Goal: Information Seeking & Learning: Learn about a topic

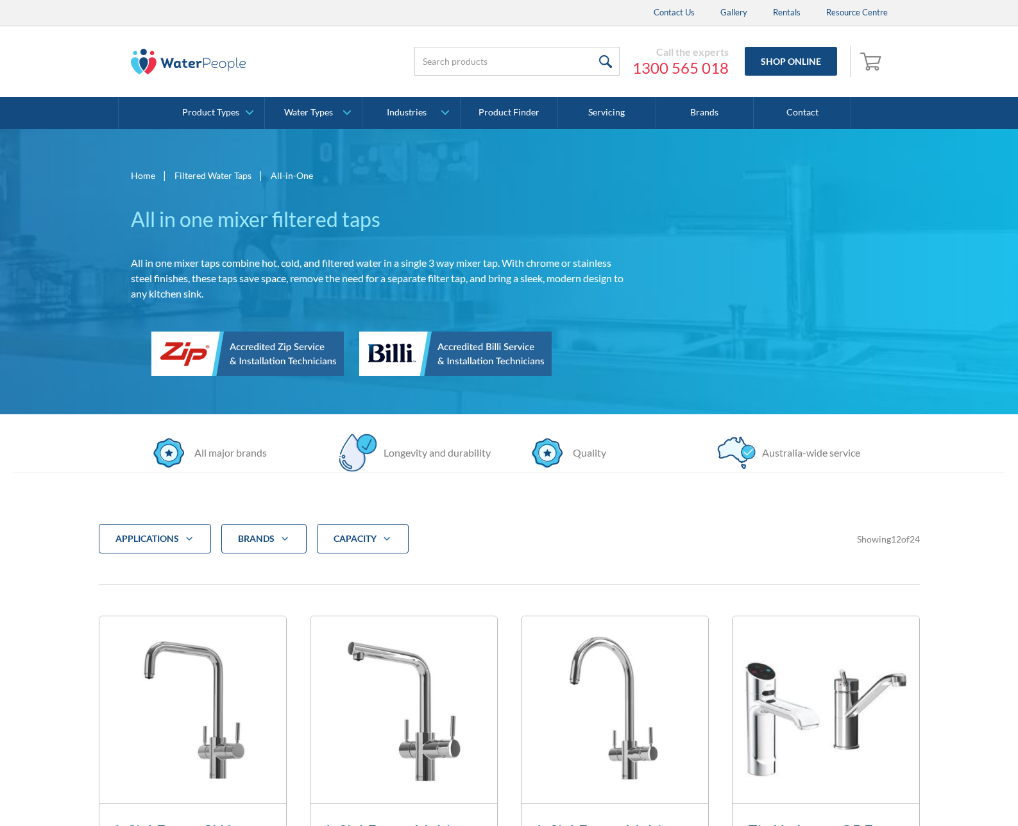
click at [639, 198] on div "Home | Filtered Water Taps | All-in-One All in one mixer filtered taps All in o…" at bounding box center [509, 271] width 757 height 209
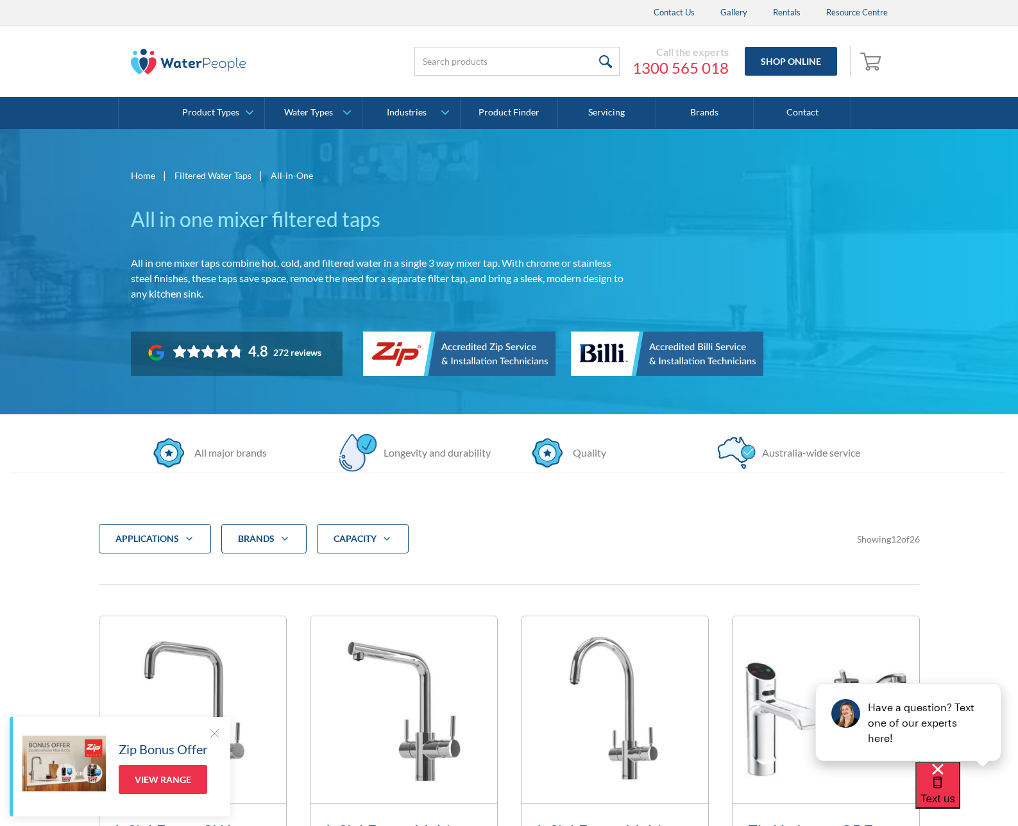
scroll to position [514, 0]
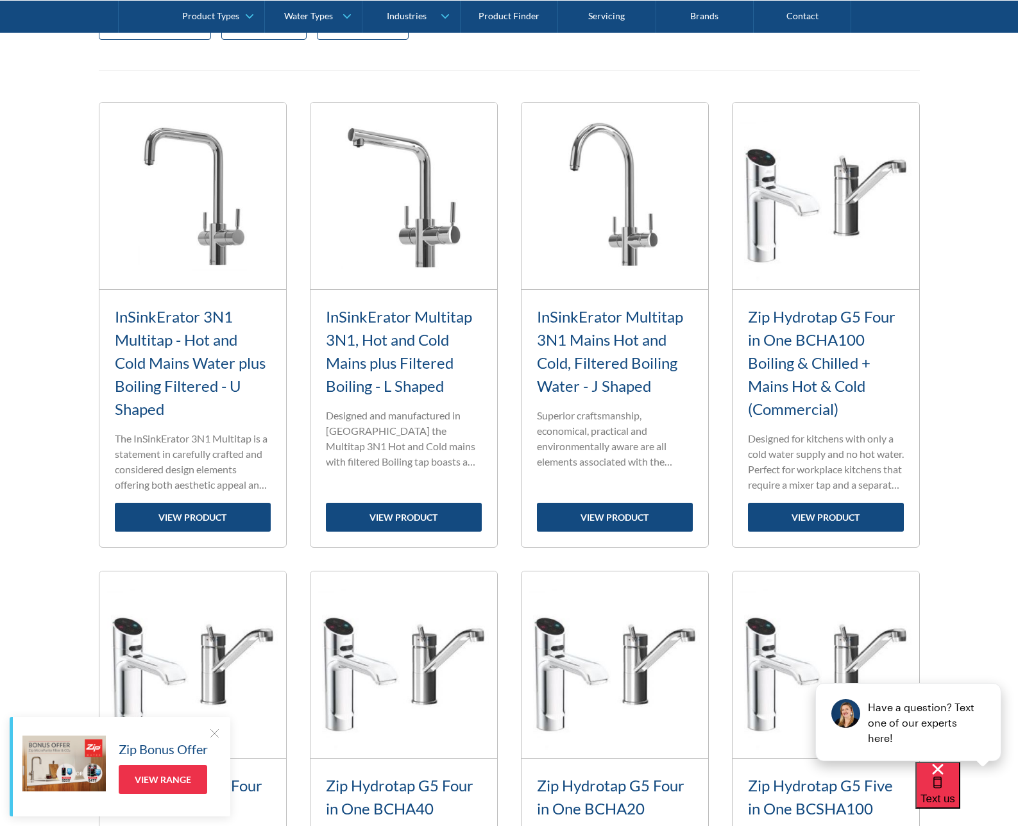
click at [926, 310] on div "applications Commercial Residential Clear Brands Zip Billi Rheem Aquakleen Boil…" at bounding box center [509, 774] width 992 height 1630
click at [857, 266] on img at bounding box center [825, 196] width 187 height 187
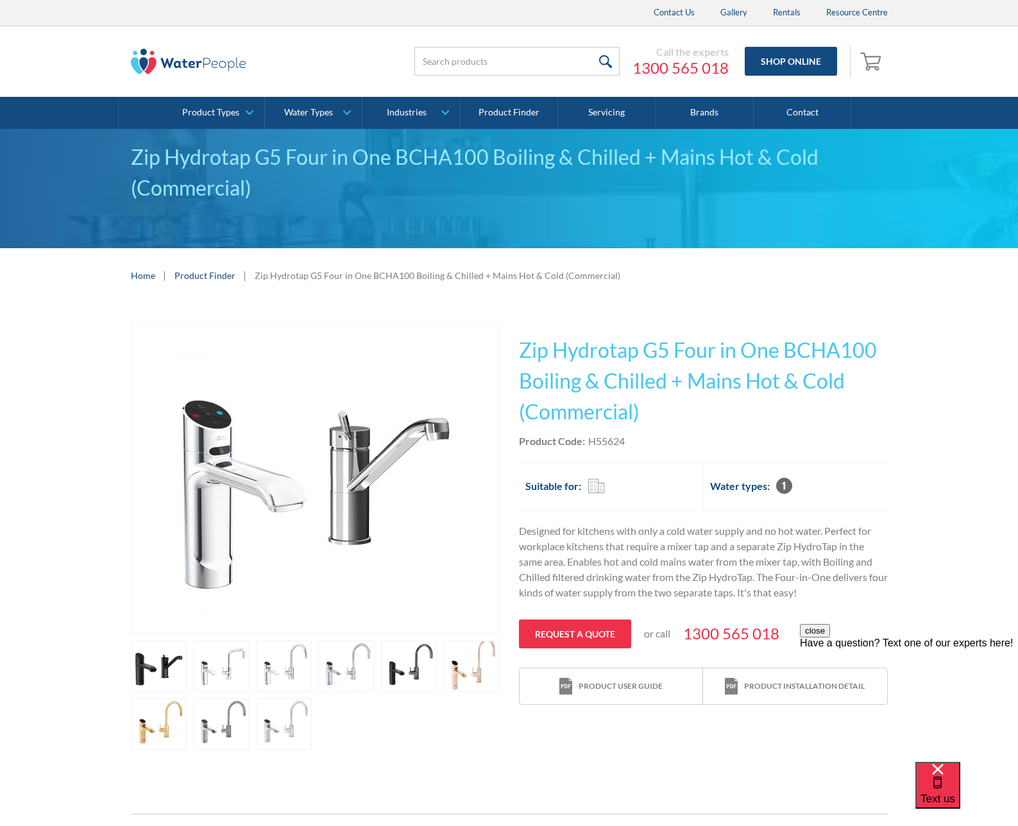
scroll to position [8, 0]
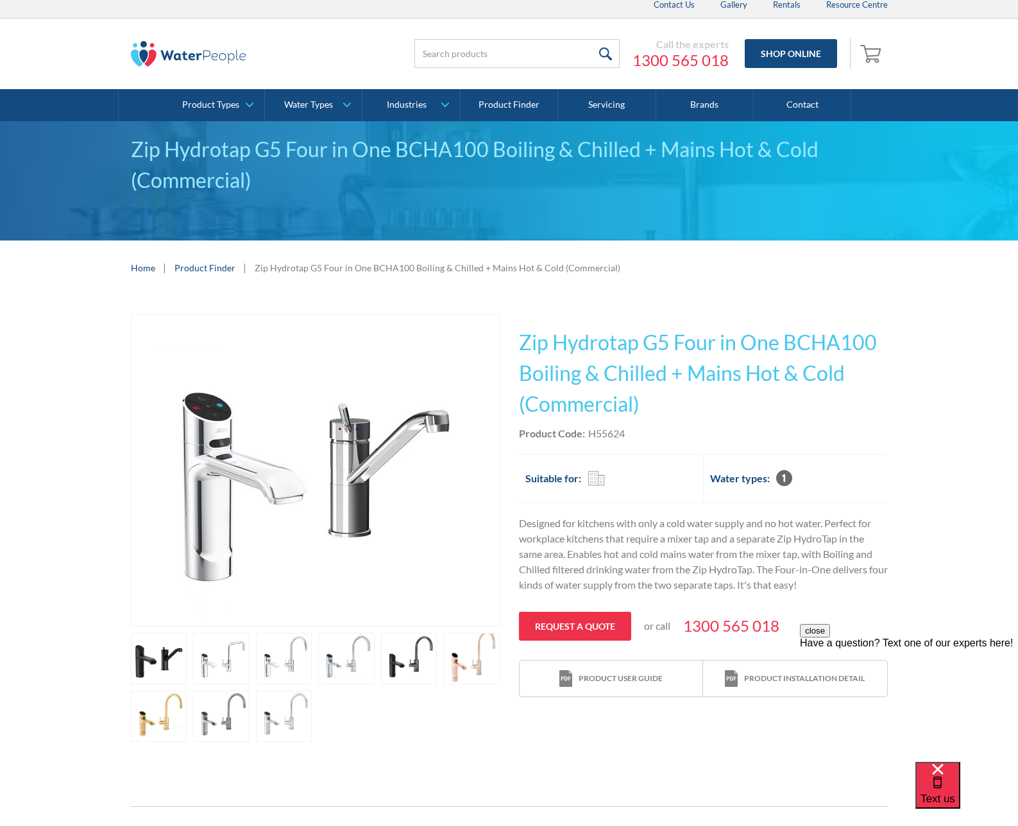
click at [176, 41] on img at bounding box center [188, 54] width 115 height 26
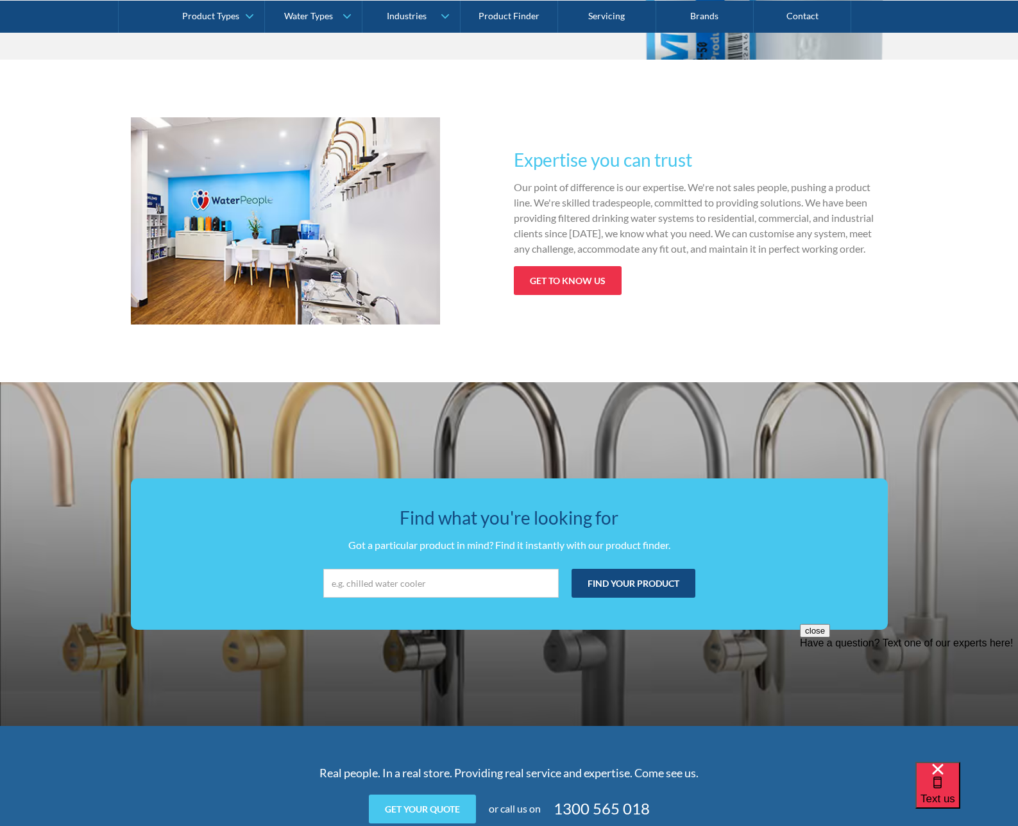
scroll to position [1766, 0]
